Goal: Transaction & Acquisition: Obtain resource

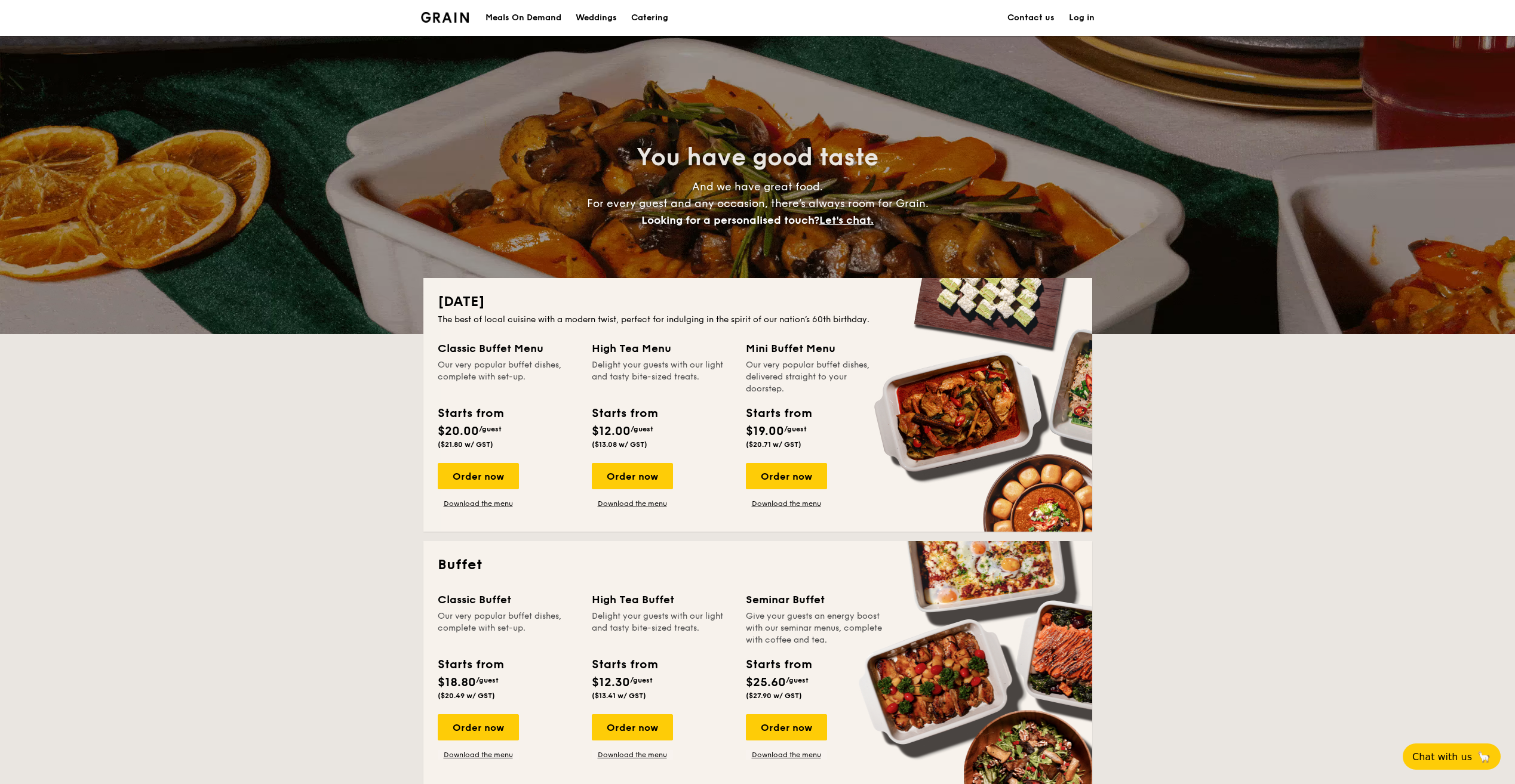
click at [516, 10] on div "Meals On Demand" at bounding box center [523, 18] width 76 height 36
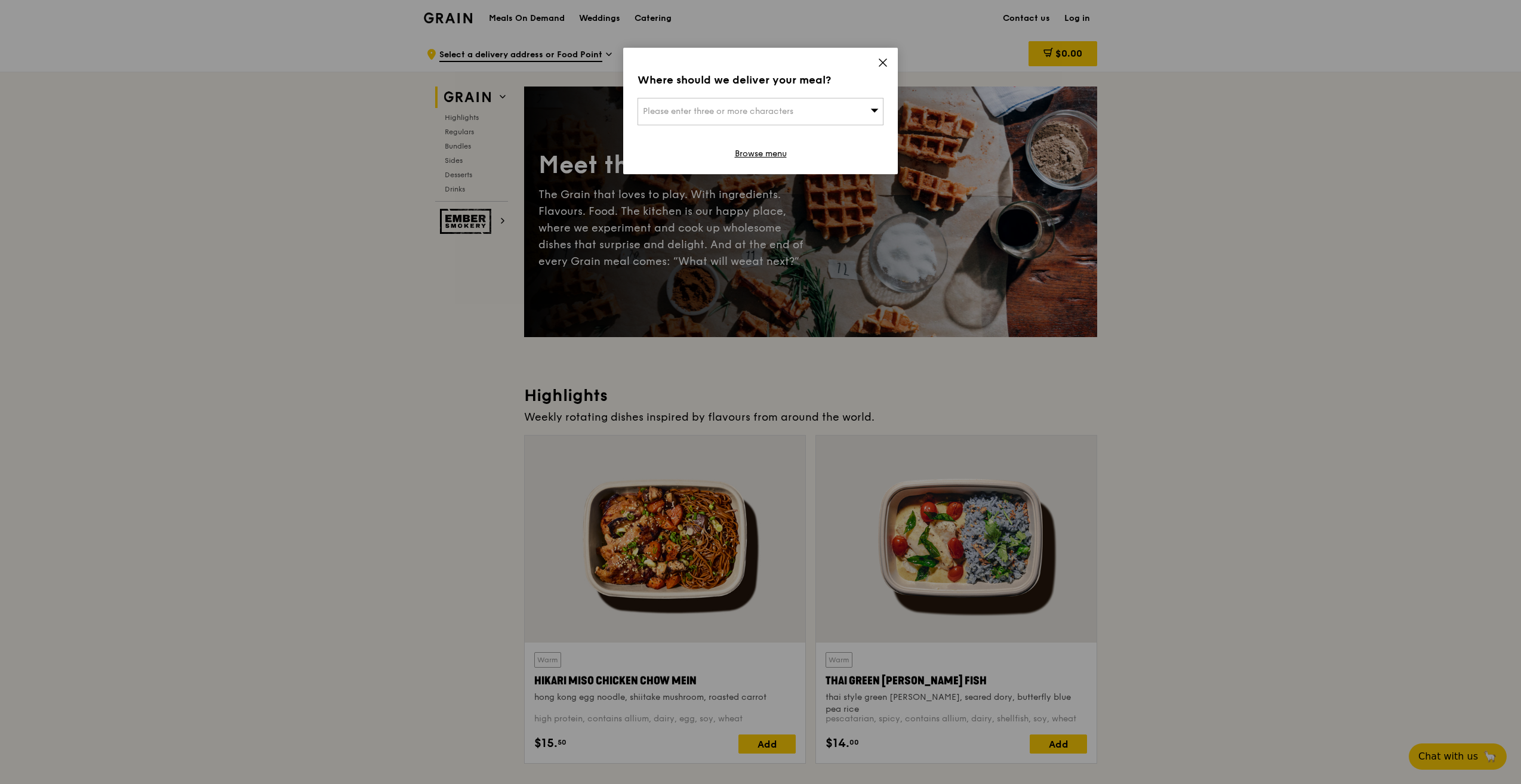
click at [885, 57] on icon at bounding box center [883, 62] width 11 height 10
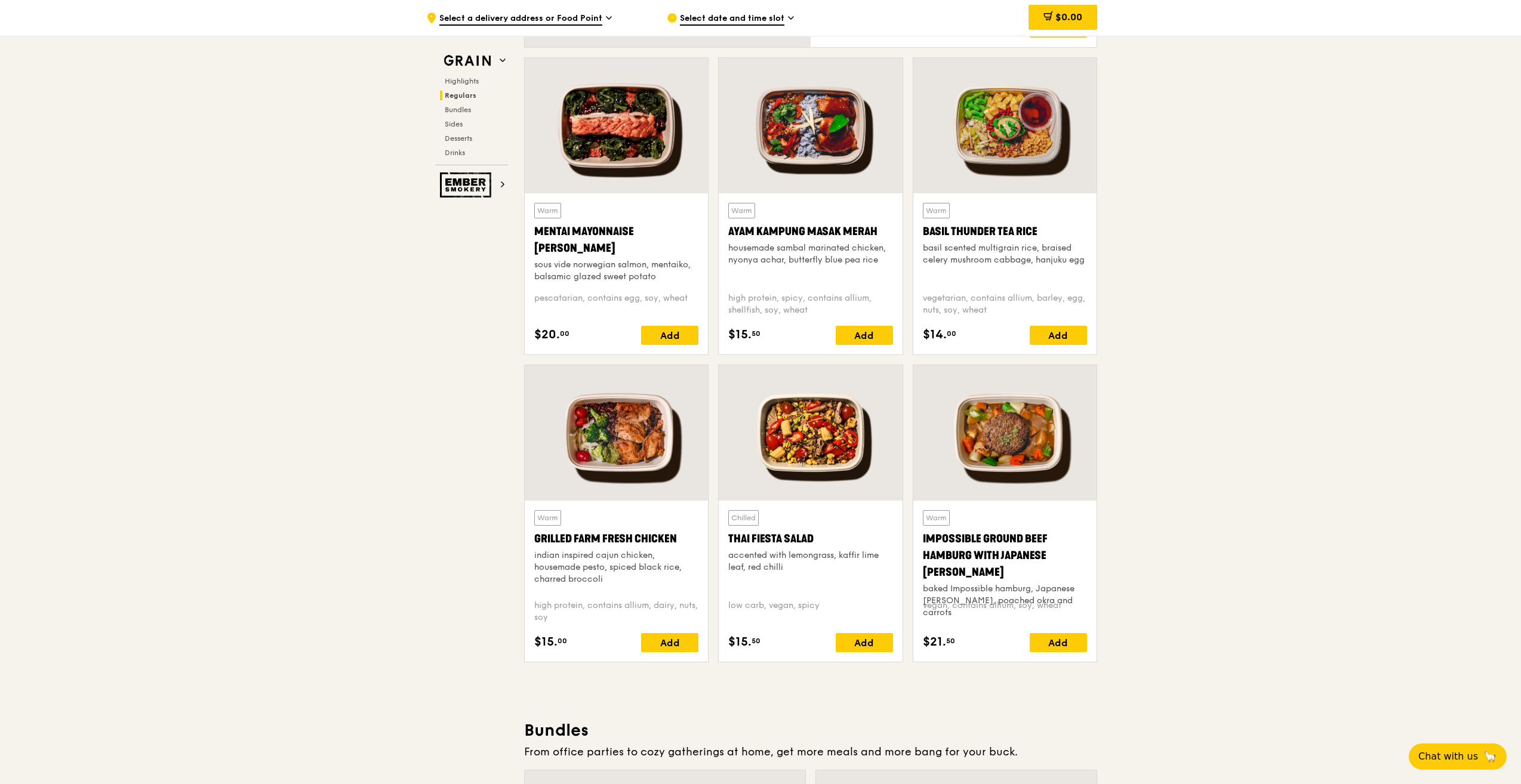
scroll to position [1015, 0]
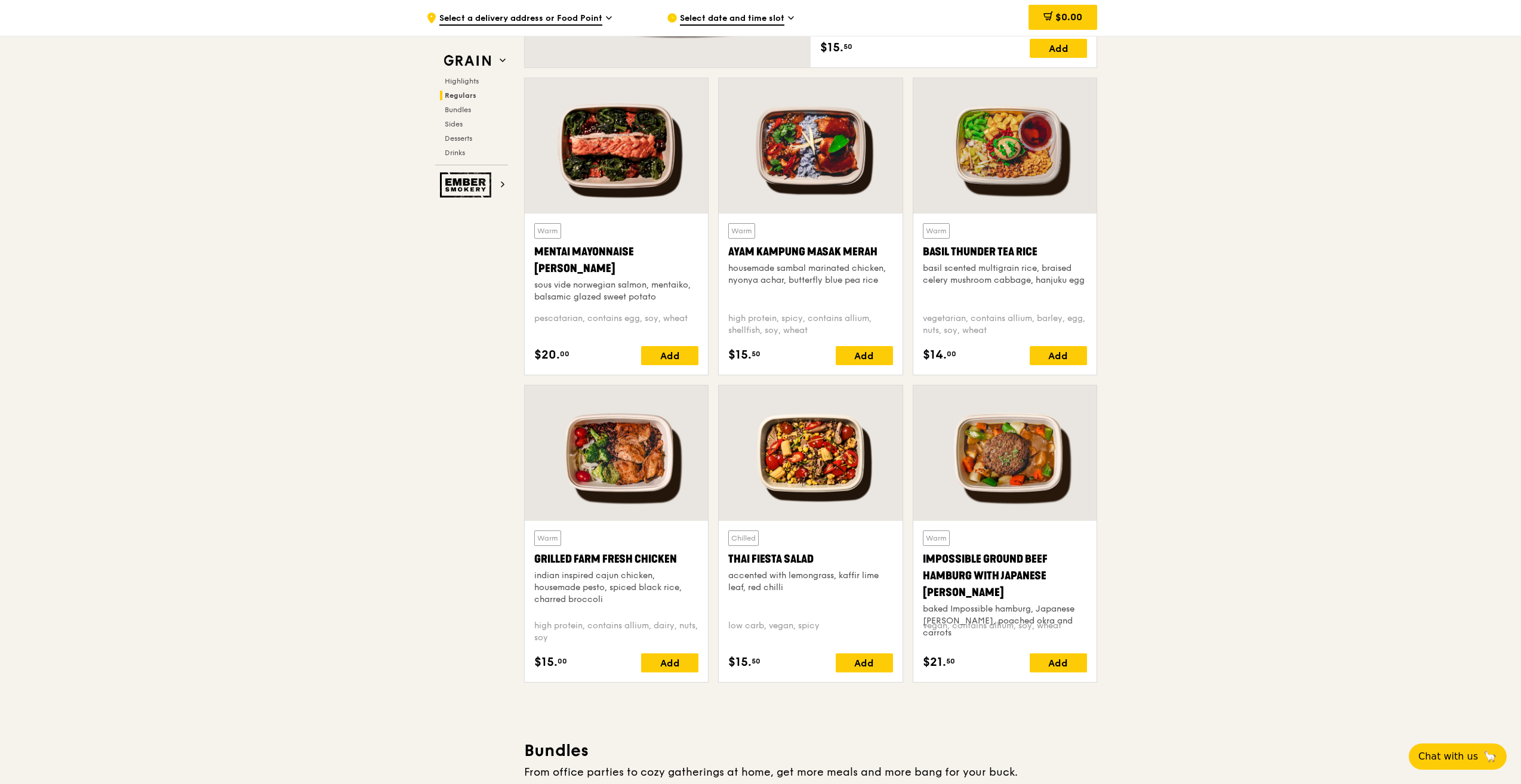
click at [466, 93] on span "Regulars" at bounding box center [460, 95] width 32 height 9
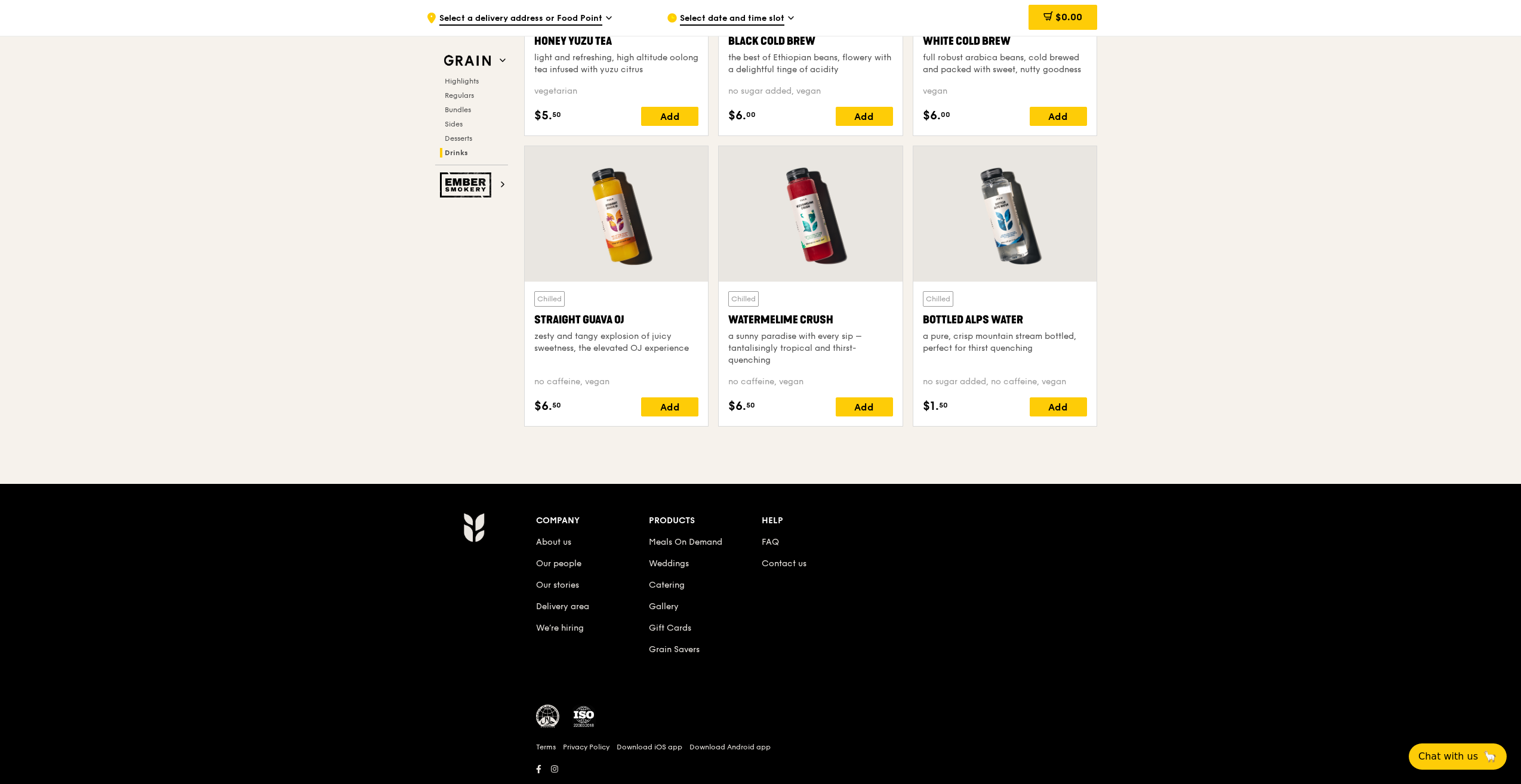
scroll to position [4659, 0]
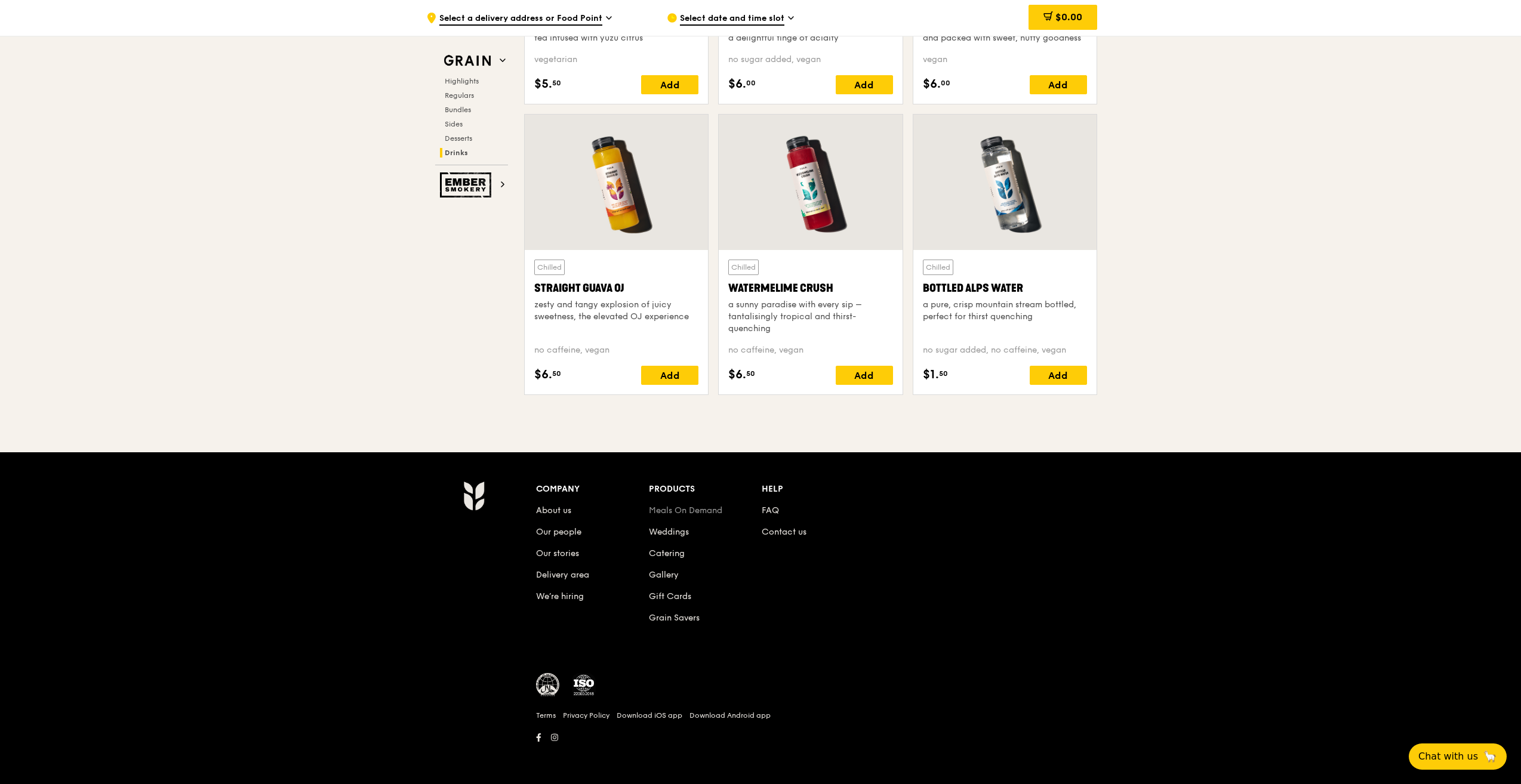
click at [692, 508] on link "Meals On Demand" at bounding box center [685, 511] width 74 height 10
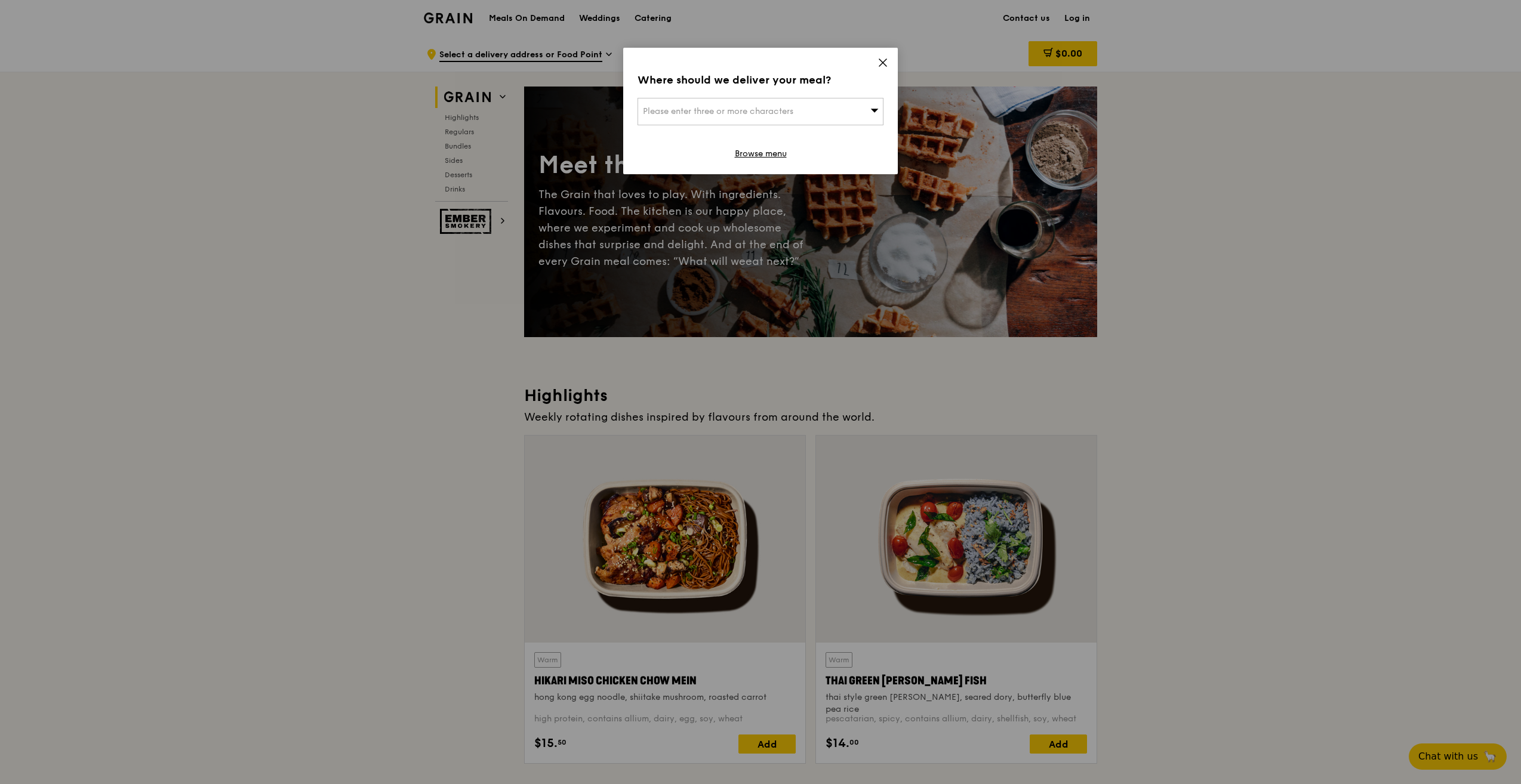
click at [886, 59] on icon at bounding box center [883, 62] width 11 height 10
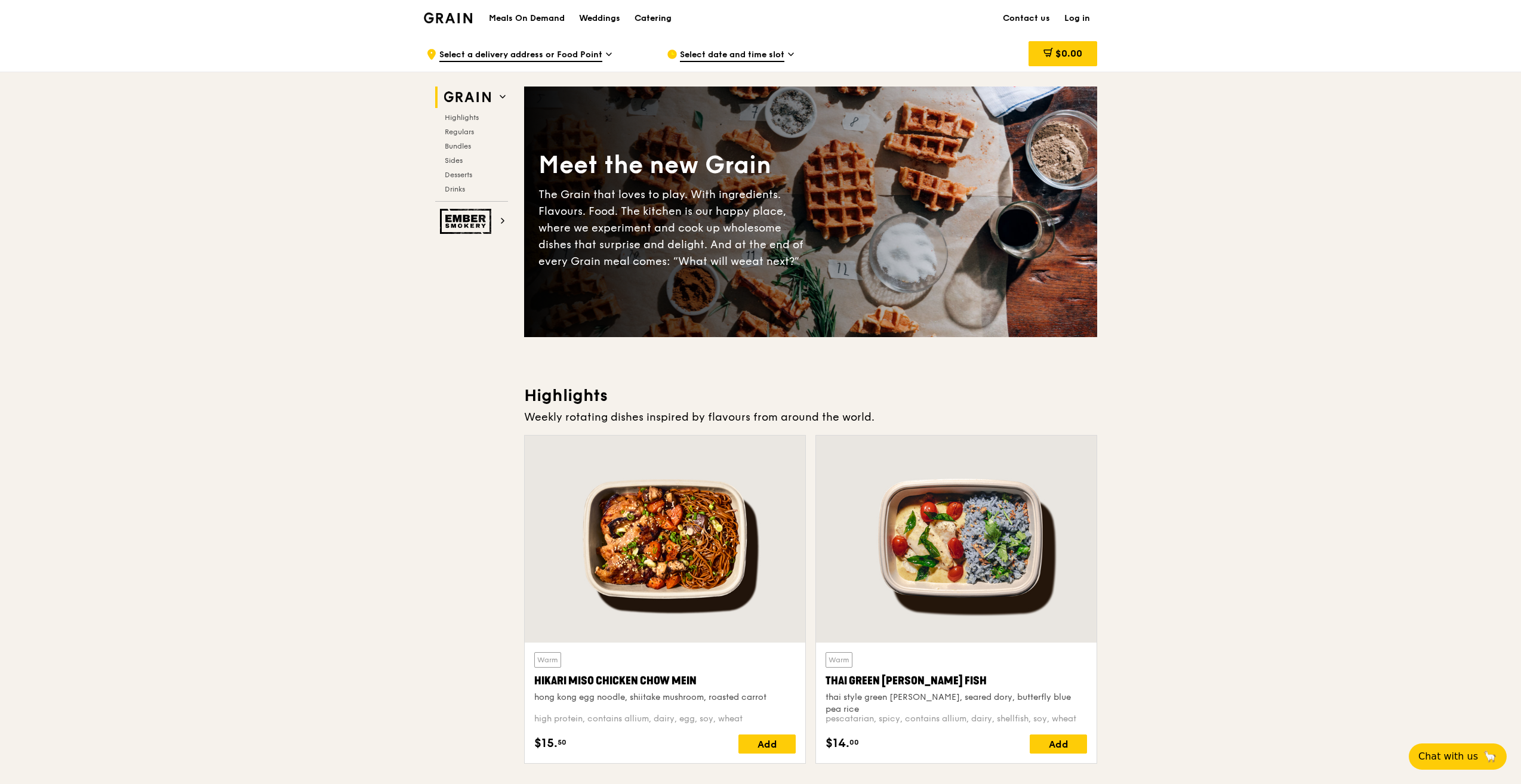
click at [644, 16] on div "Catering" at bounding box center [653, 18] width 37 height 36
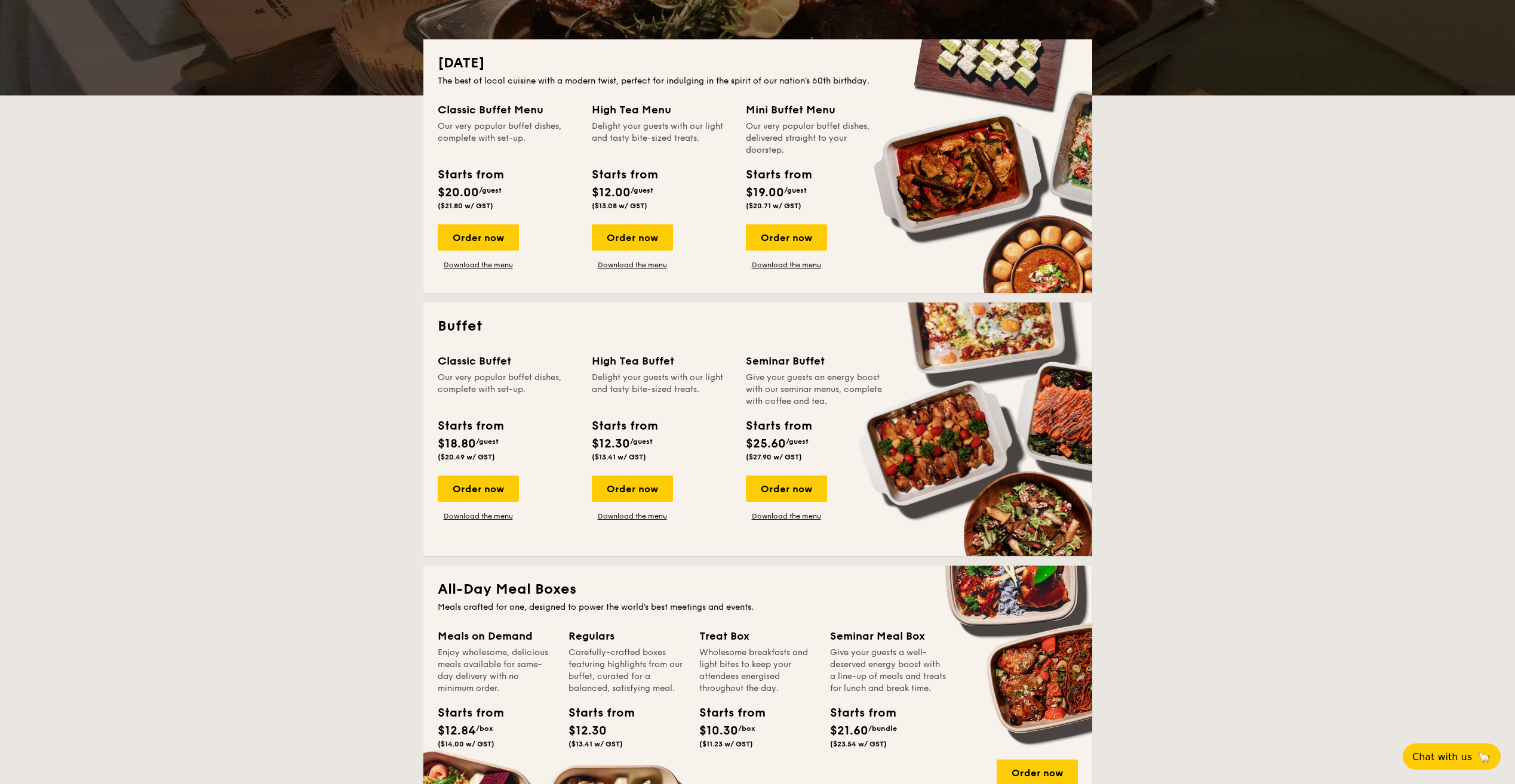
scroll to position [478, 0]
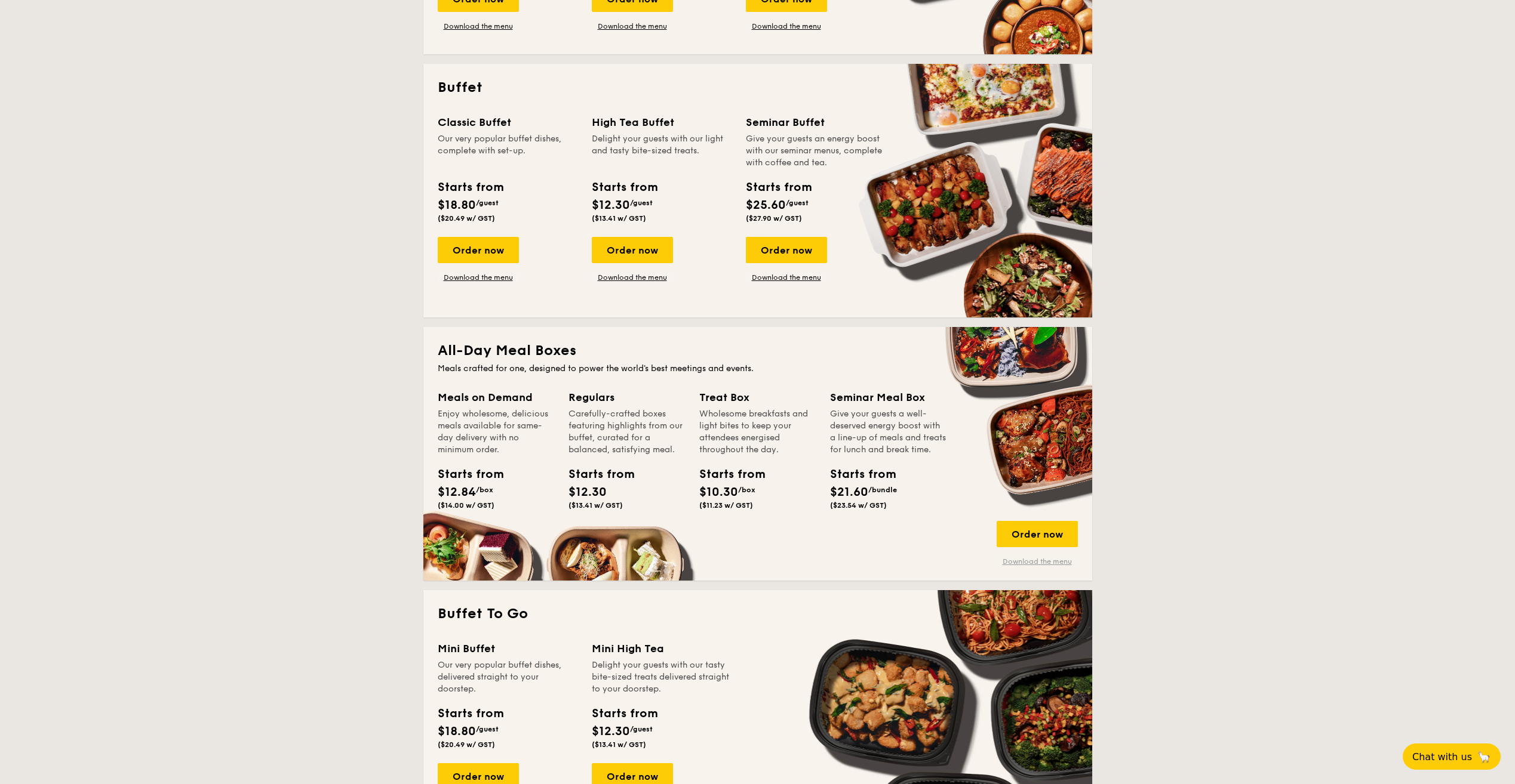
click at [1041, 564] on link "Download the menu" at bounding box center [1036, 561] width 81 height 10
